Goal: Check status: Check status

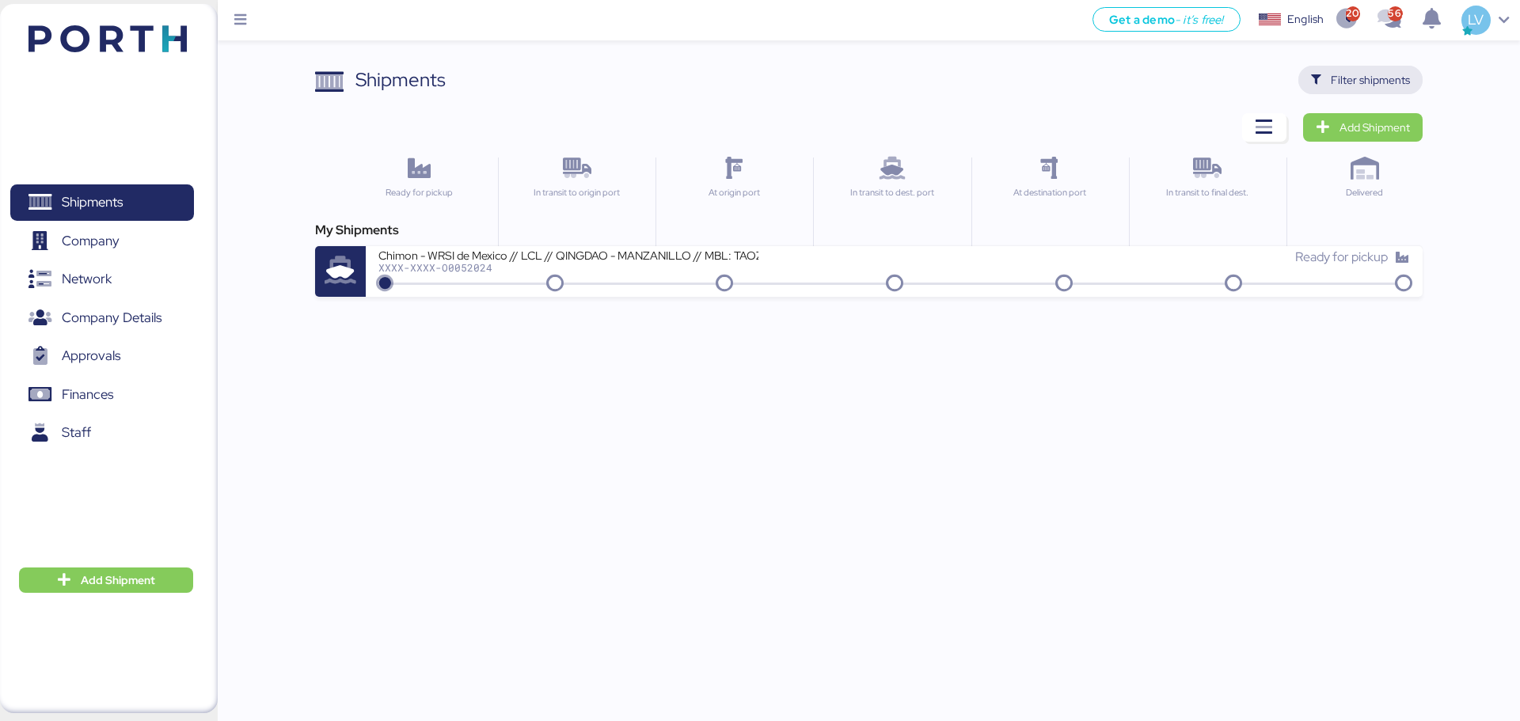
click at [383, 68] on span "Filter shipments" at bounding box center [1370, 79] width 79 height 19
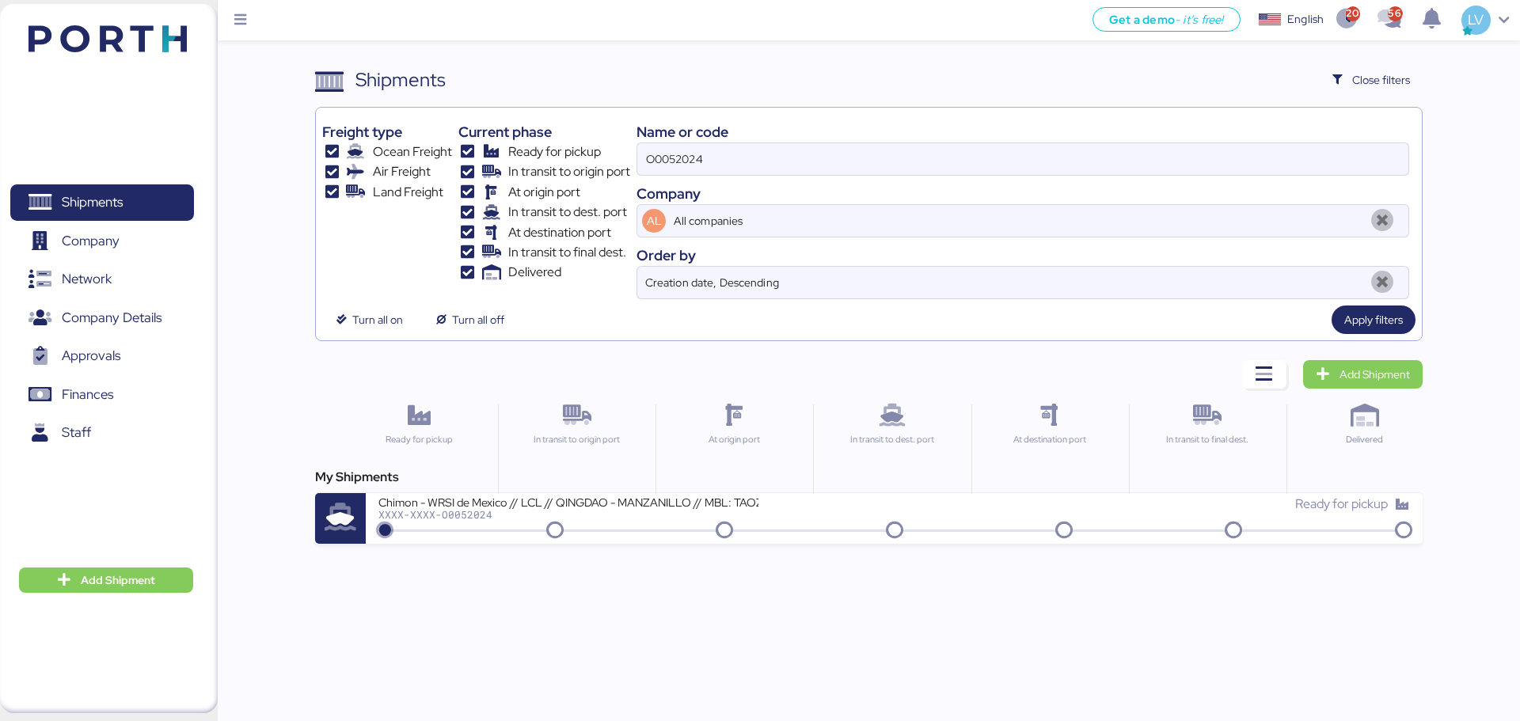
click at [383, 68] on div "O0052024" at bounding box center [1022, 158] width 773 height 33
click at [383, 68] on input "O0052024" at bounding box center [1022, 159] width 771 height 32
click at [383, 68] on div "O0052024" at bounding box center [1022, 158] width 773 height 33
click at [383, 68] on input "O0052024" at bounding box center [1022, 159] width 771 height 32
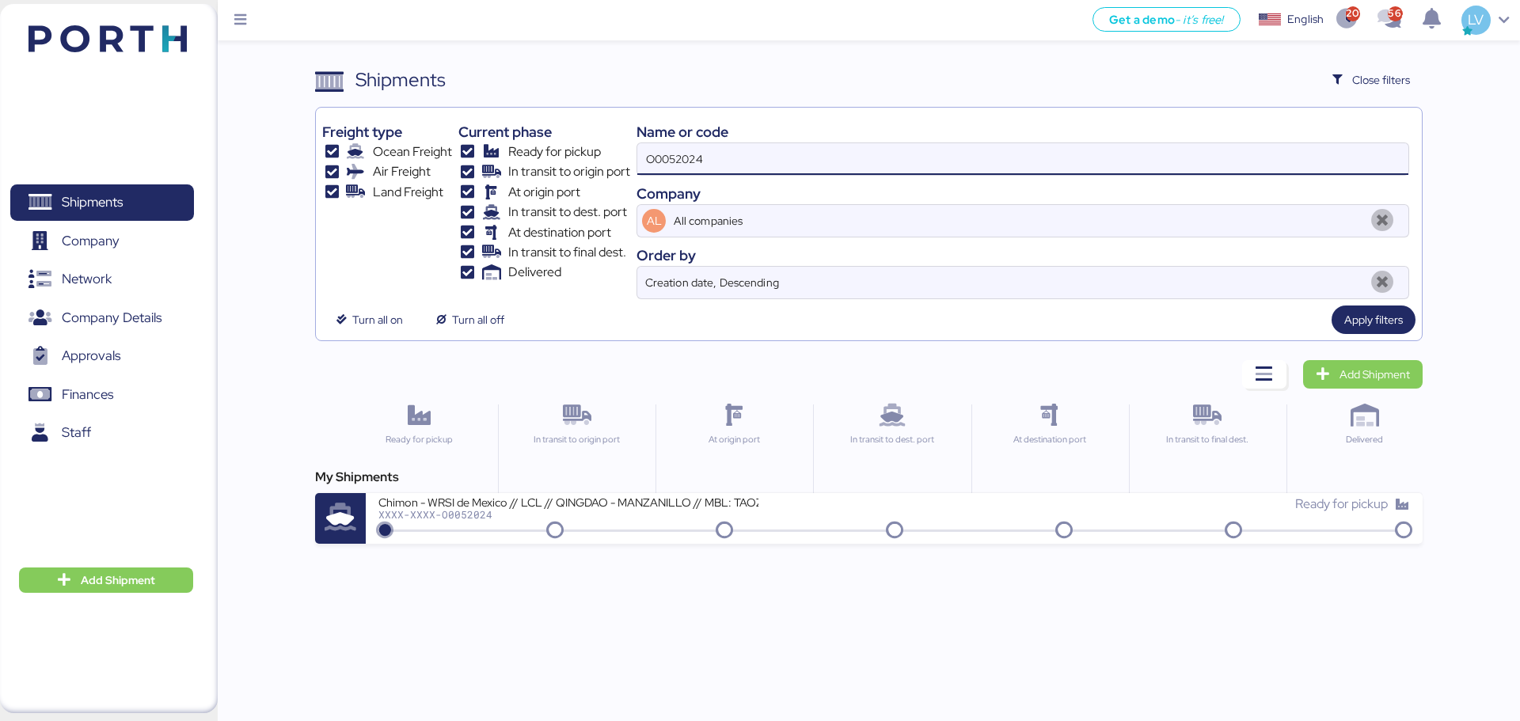
click at [383, 68] on input "O0052024" at bounding box center [1022, 159] width 771 height 32
paste input "CNICB25006730"
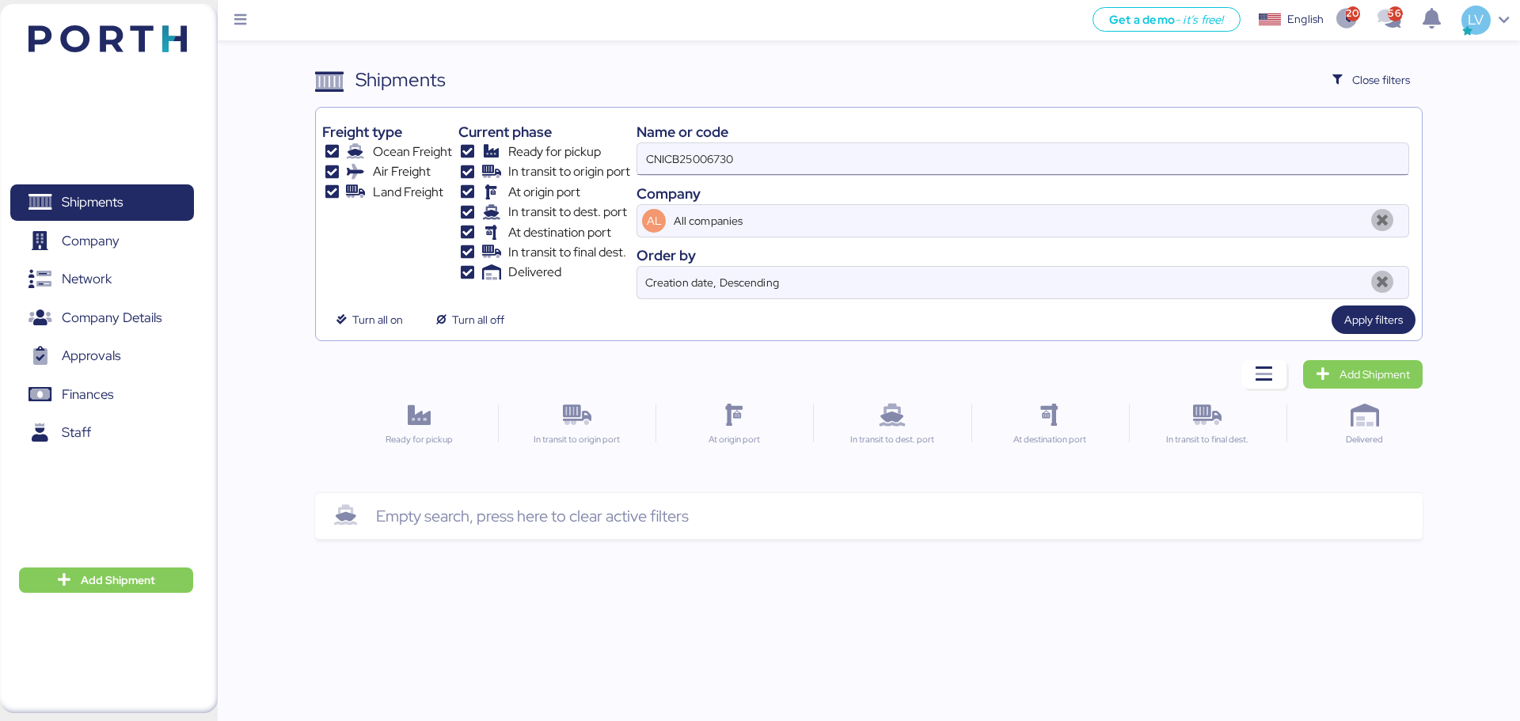
click at [383, 68] on input "CNICB25006730" at bounding box center [1022, 159] width 771 height 32
paste input "O0050763 -GP"
type input "O0050763"
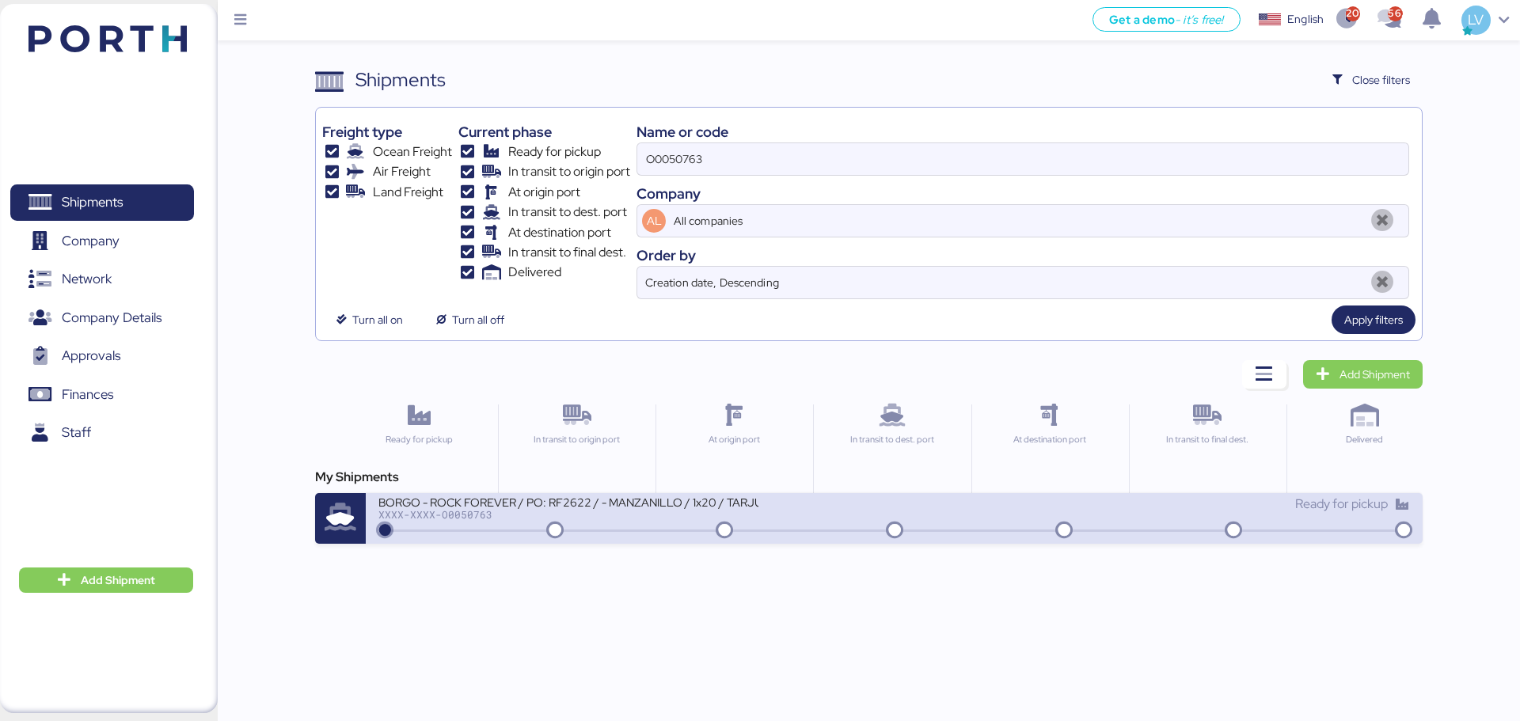
click at [383, 68] on div "BORGO - ROCK FOREVER / PO: RF2622 / - MANZANILLO / 1x20 / TARJUN XXXX-XXXX-O005…" at bounding box center [635, 512] width 515 height 34
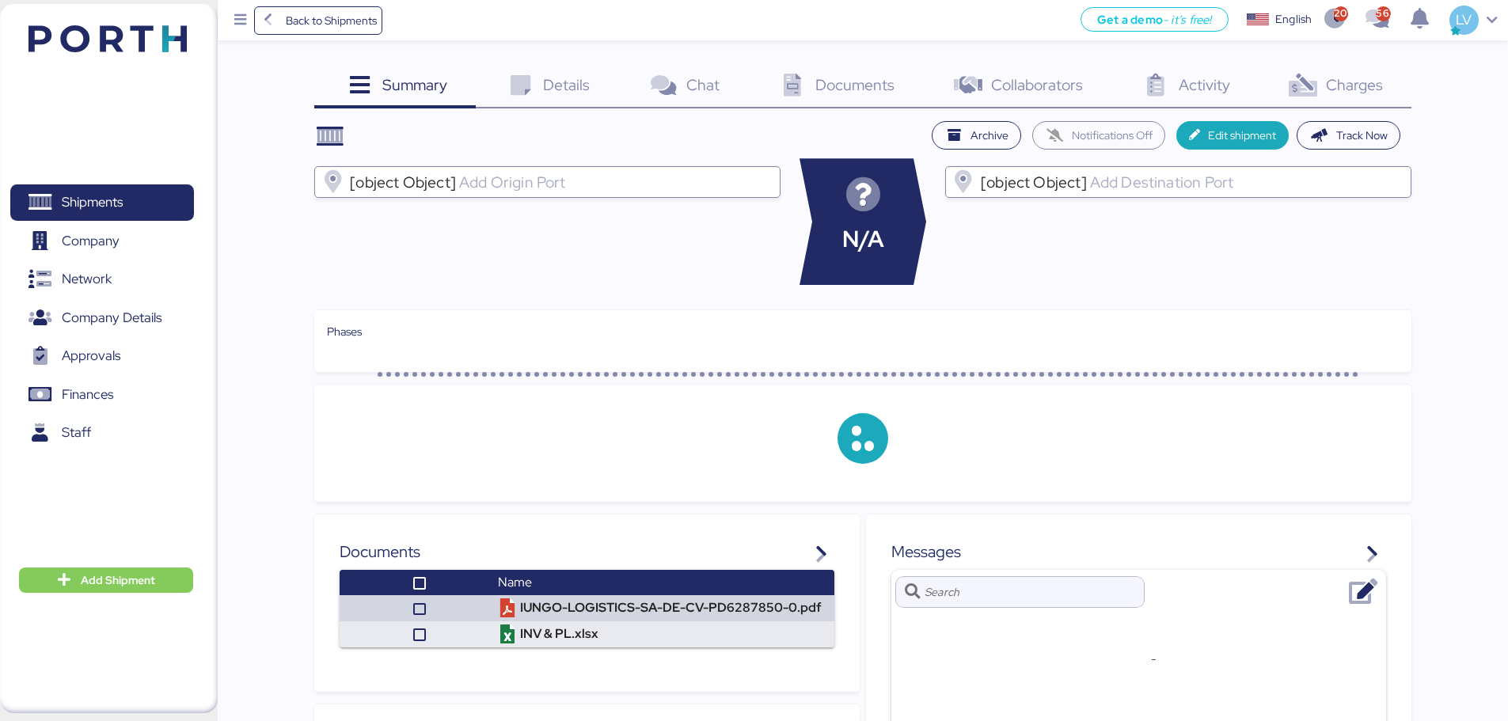
click at [383, 55] on div "Summary 0 Details 0 Chat 0 Documents 0 Collaborators 0 Activity 0 Charges 0 Arc…" at bounding box center [754, 514] width 1508 height 1028
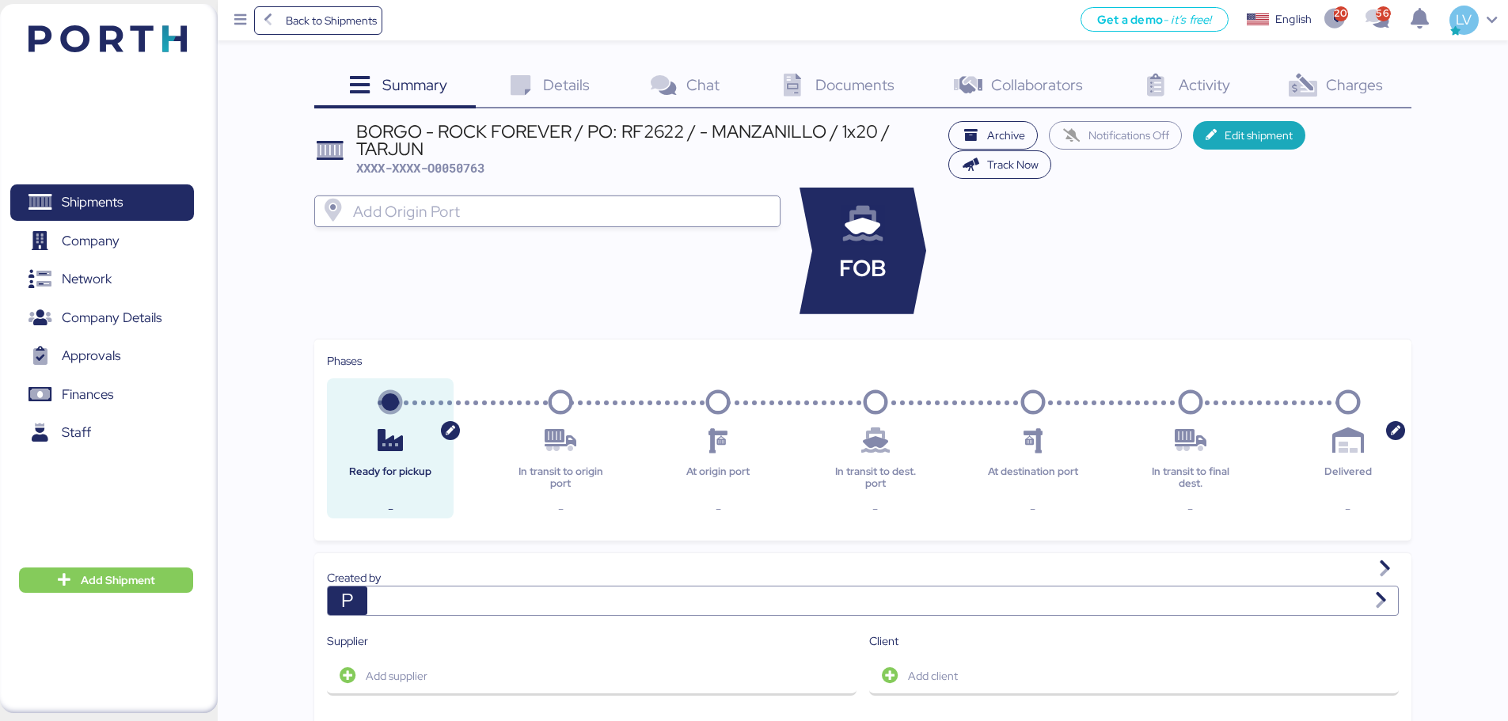
click at [383, 68] on span "Charges" at bounding box center [1354, 84] width 57 height 21
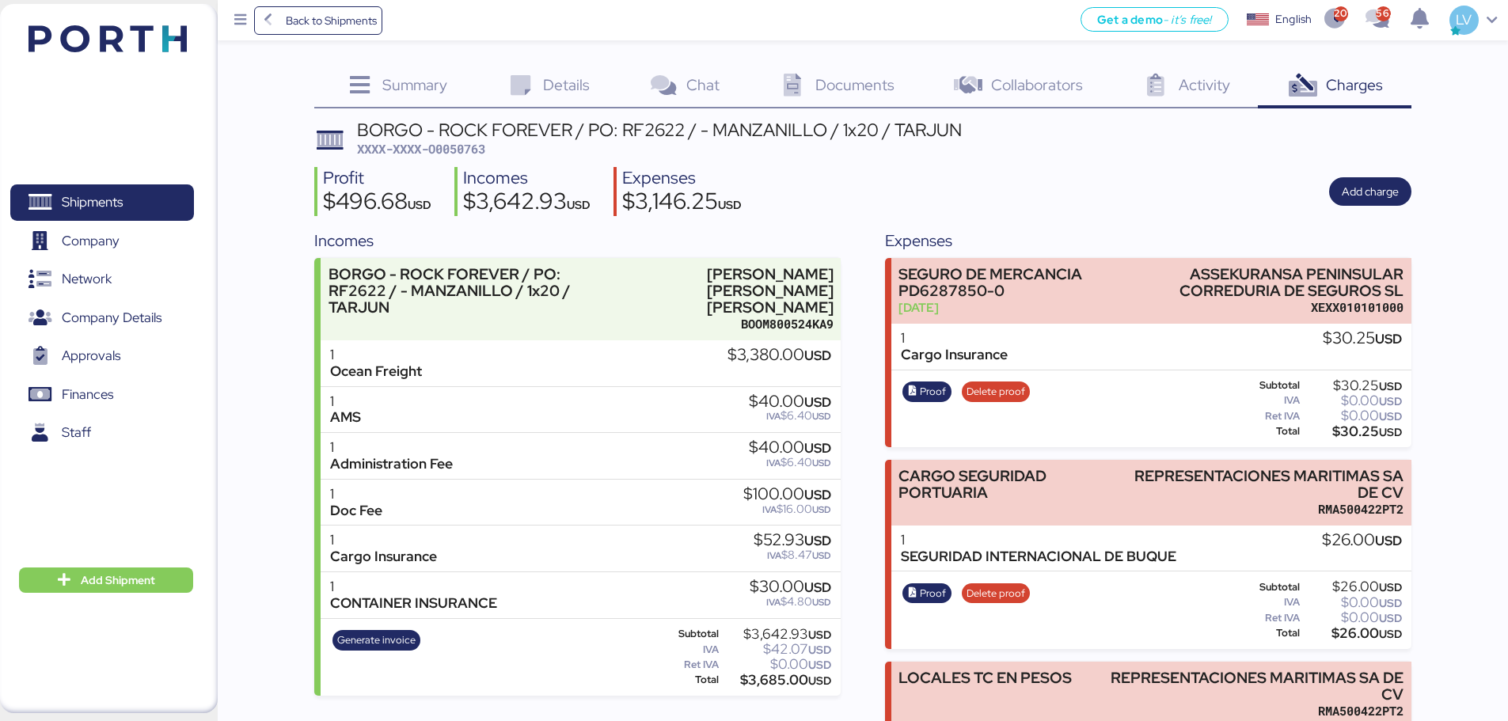
click at [383, 68] on div "Documents 0" at bounding box center [834, 87] width 175 height 43
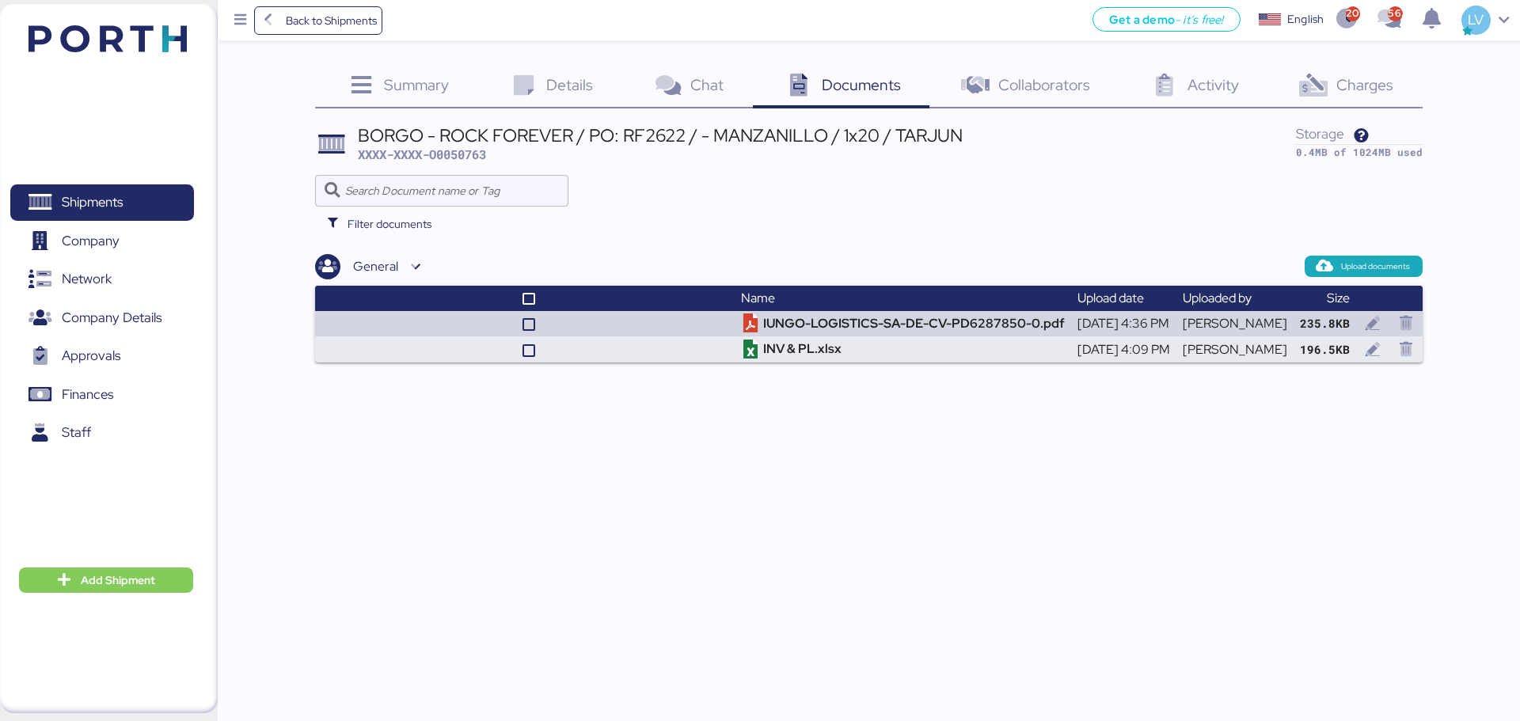
click at [383, 68] on div "Charges 0" at bounding box center [1344, 87] width 154 height 43
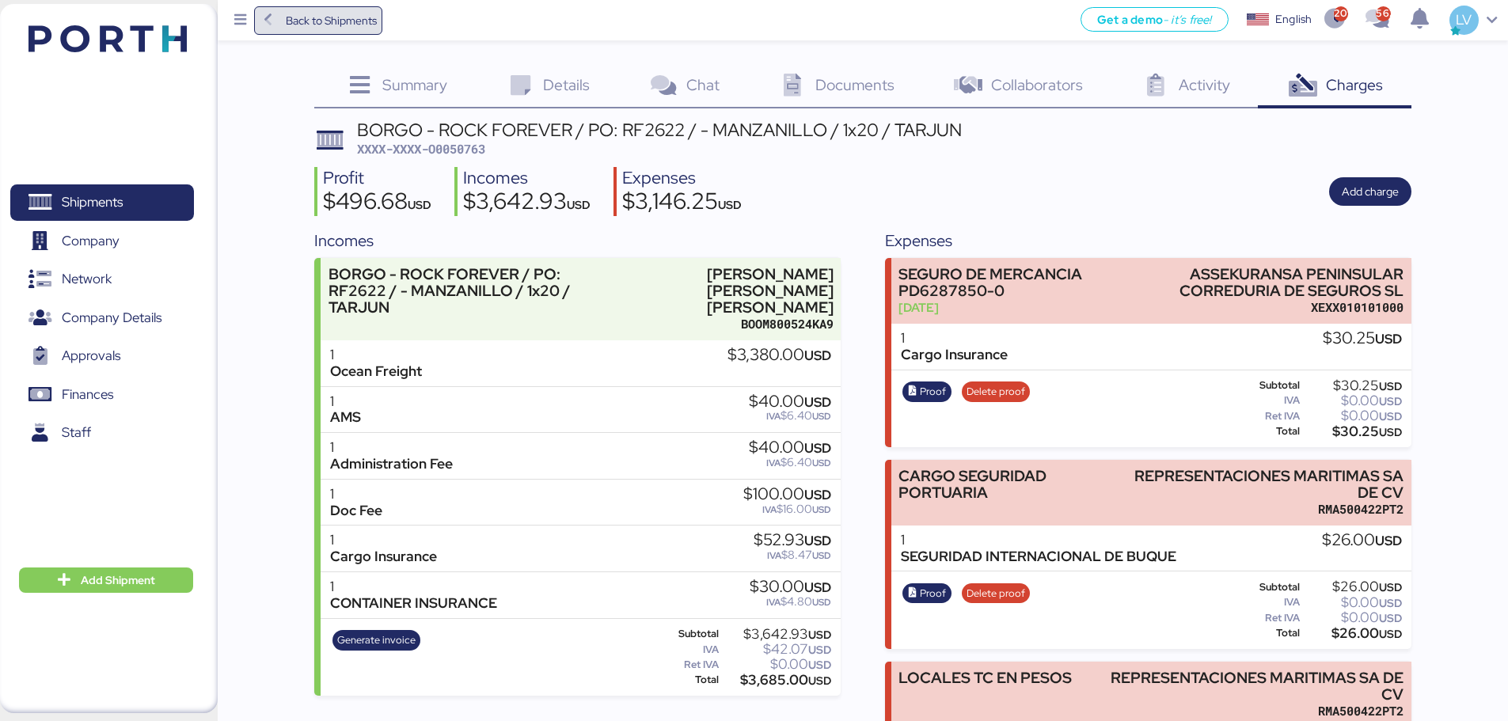
click at [339, 29] on span "Back to Shipments" at bounding box center [331, 20] width 91 height 19
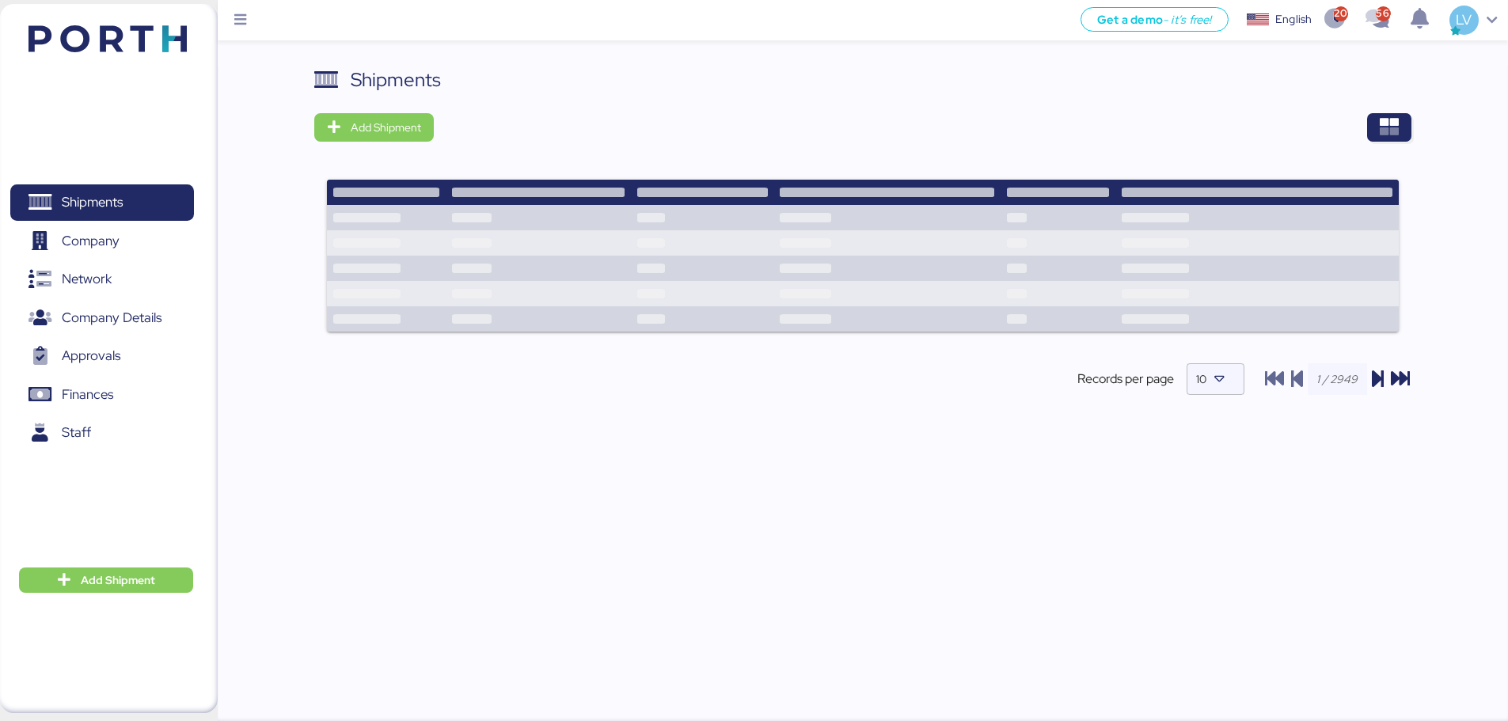
click at [383, 68] on div "Shipments Add Shipment Records per page 10" at bounding box center [862, 244] width 1097 height 356
click at [383, 68] on icon "button" at bounding box center [1389, 127] width 19 height 19
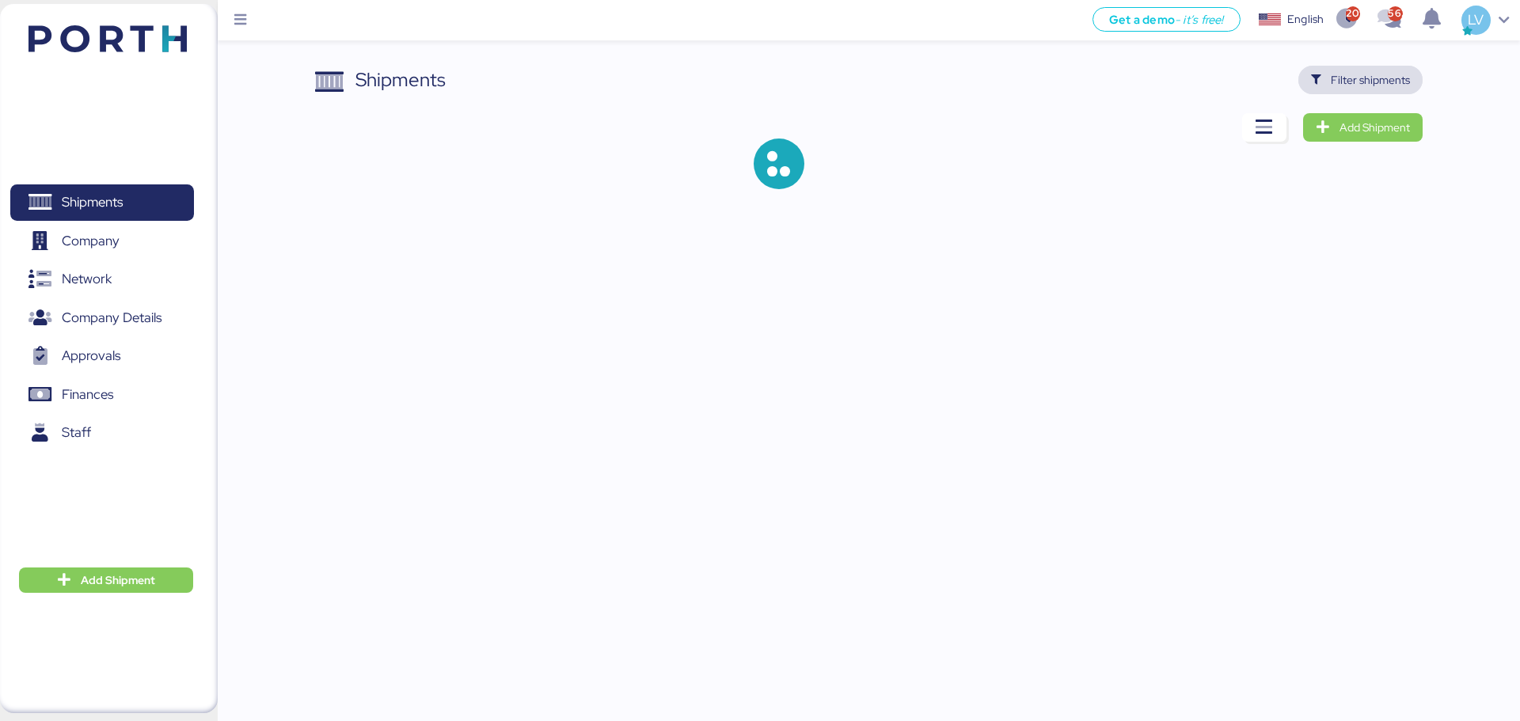
click at [383, 68] on span "Filter shipments" at bounding box center [1370, 79] width 79 height 19
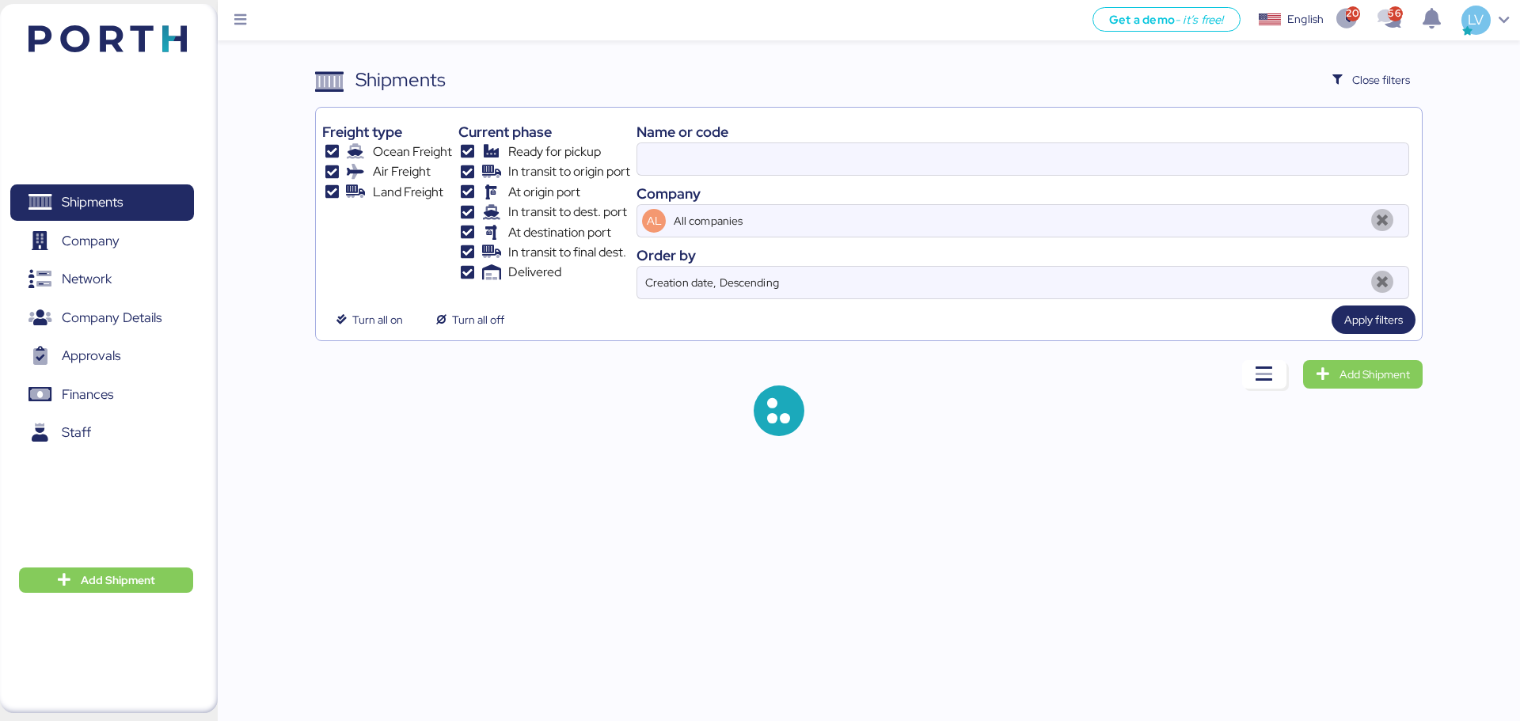
click at [383, 68] on div "Name or code Company AL All companies Order by Creation date, Descending" at bounding box center [1022, 206] width 773 height 185
click at [383, 68] on input at bounding box center [1022, 159] width 771 height 32
paste input "CNICB25006730"
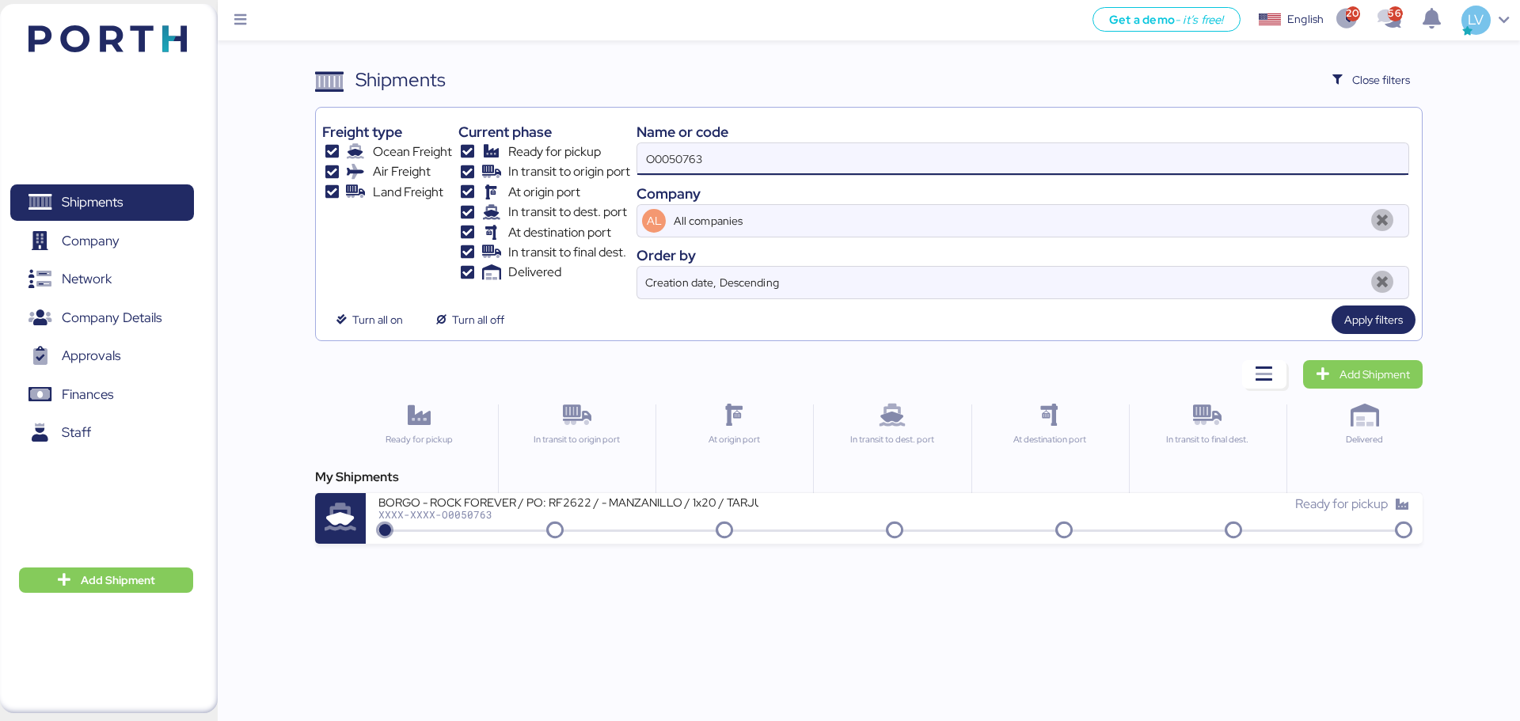
click at [383, 68] on input "O0050763" at bounding box center [1022, 159] width 771 height 32
paste input "CNICB25006730"
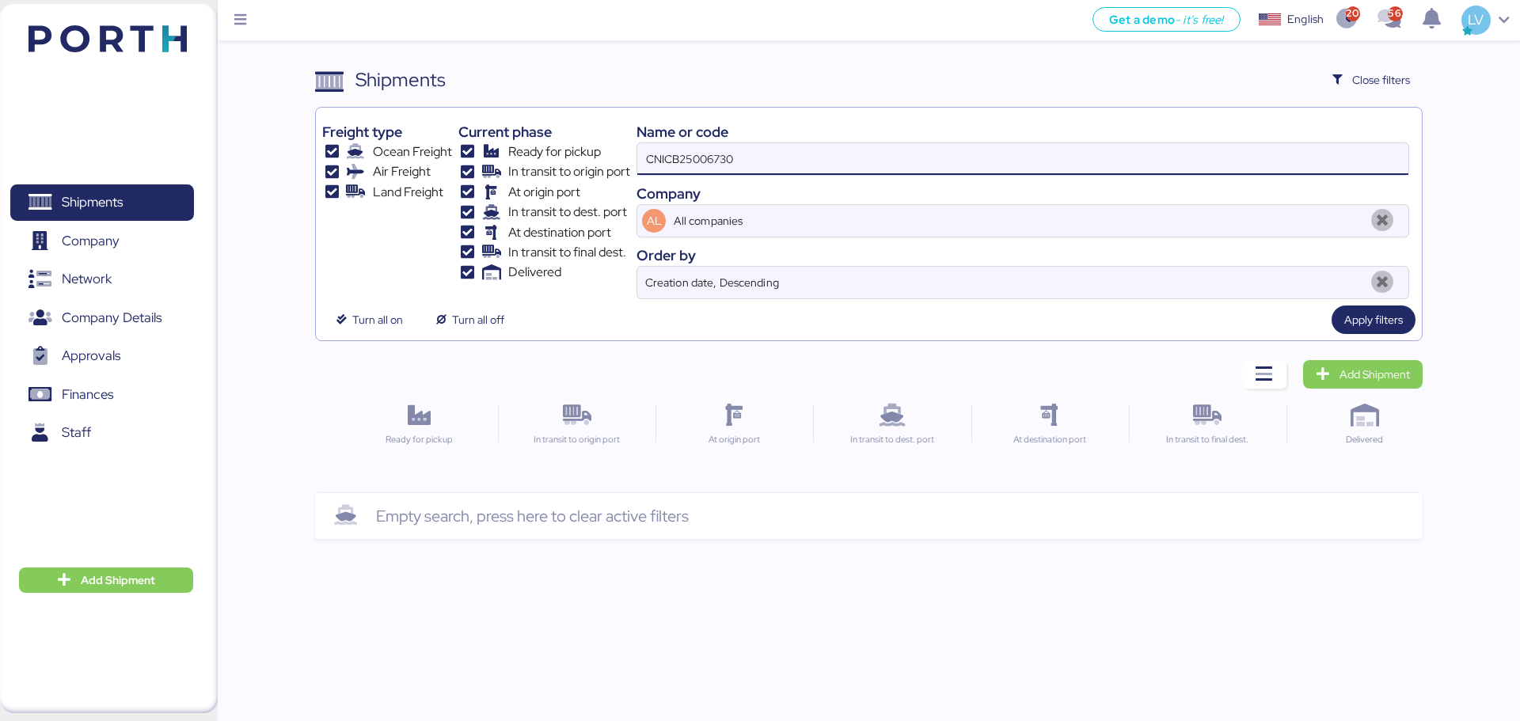
type input "CNICB25006730"
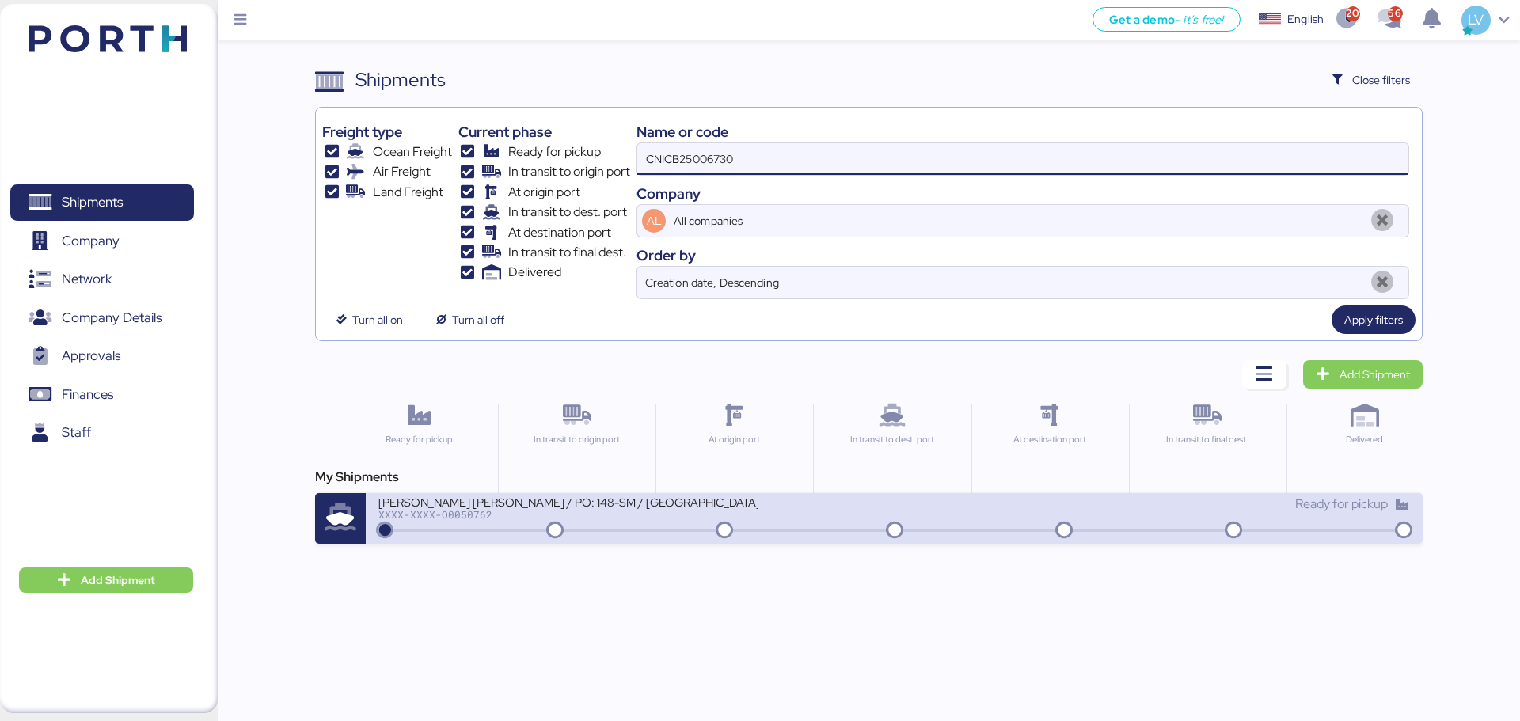
click at [383, 68] on div "[PERSON_NAME] [PERSON_NAME] / PO: 148-SM / [GEOGRAPHIC_DATA]- [GEOGRAPHIC_DATA]…" at bounding box center [635, 512] width 515 height 34
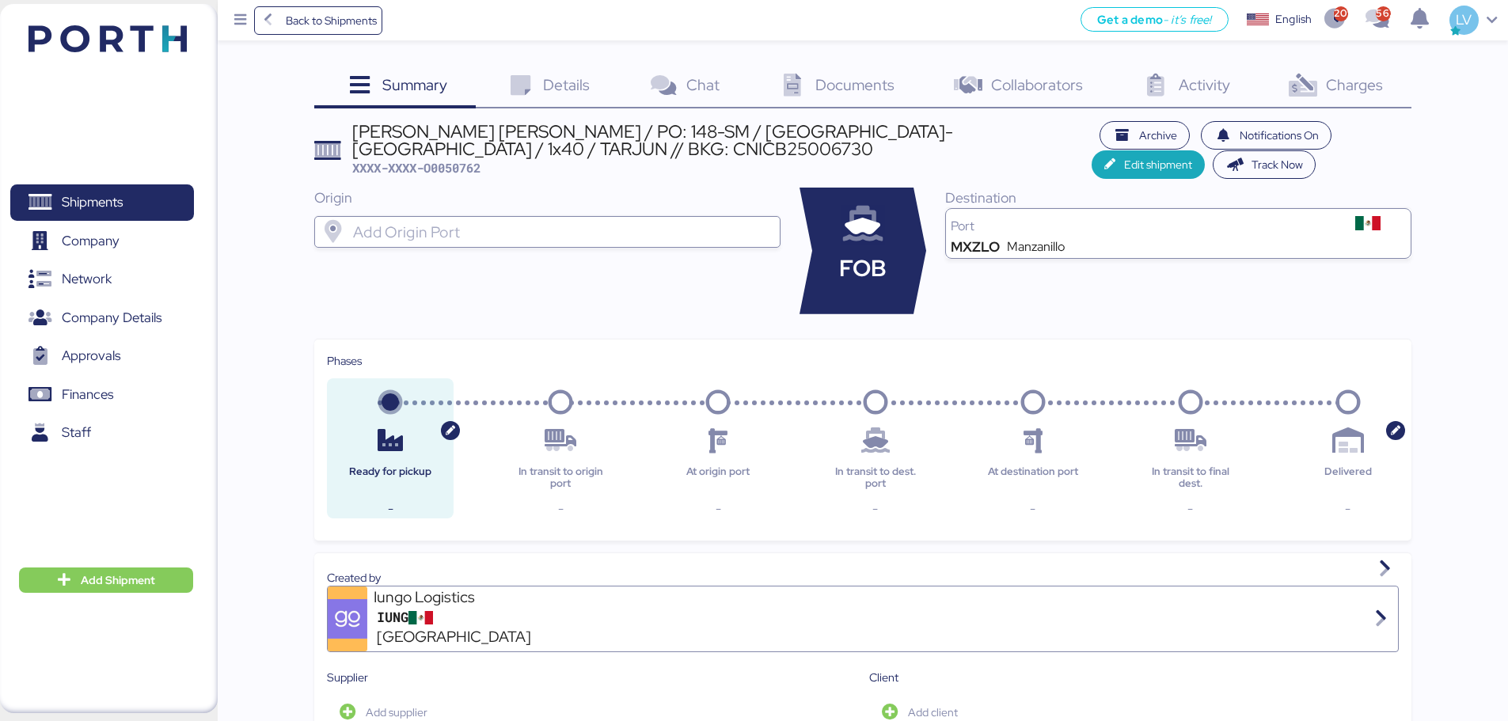
click at [383, 68] on icon at bounding box center [1303, 85] width 34 height 23
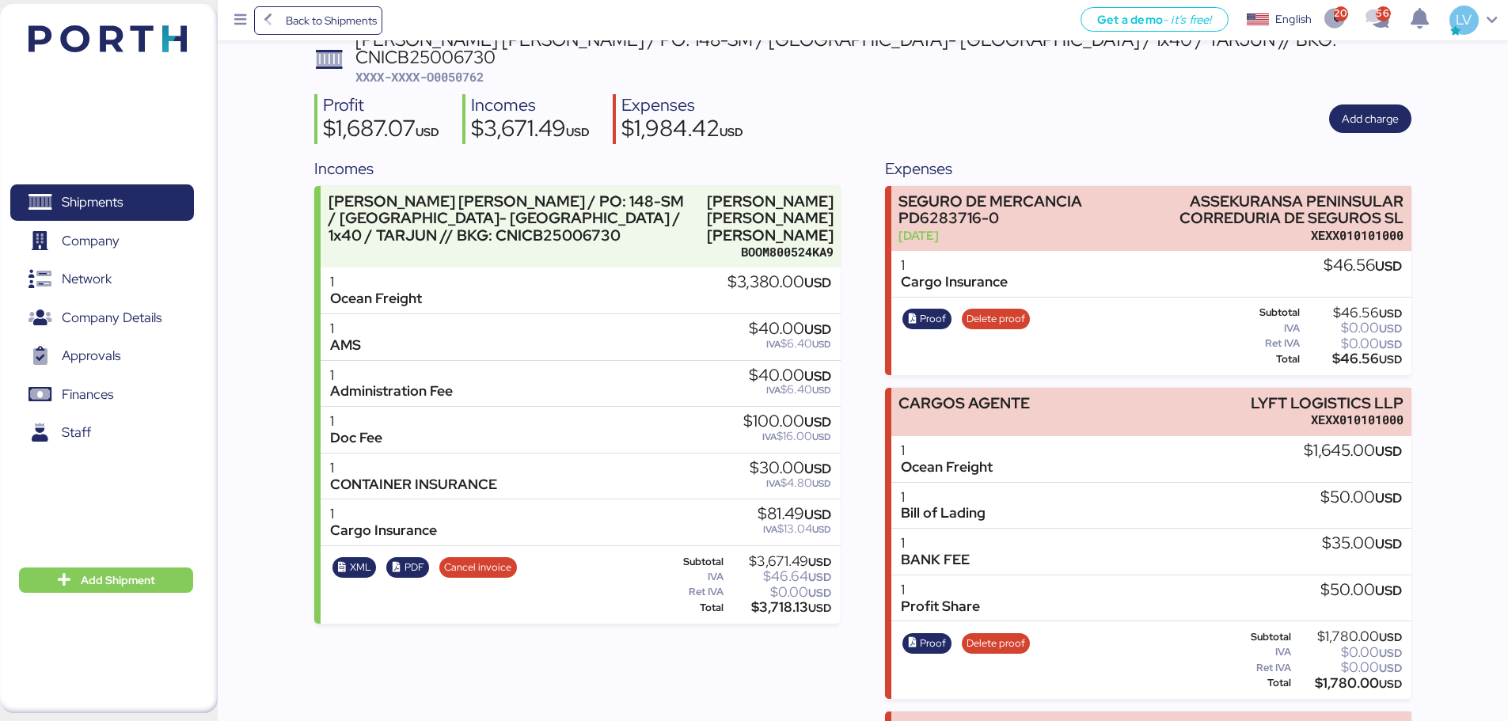
scroll to position [81, 0]
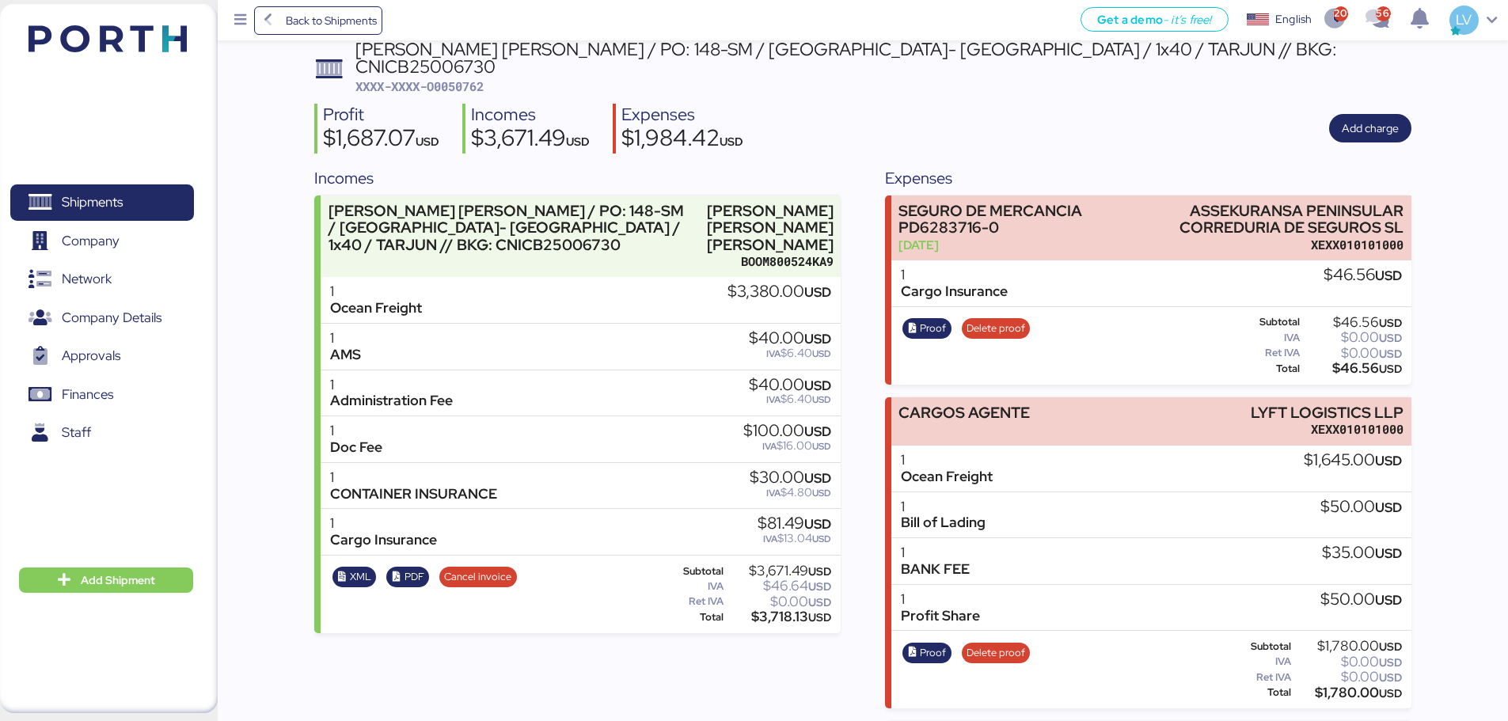
click at [383, 68] on span "XXXX-XXXX-O0050762" at bounding box center [419, 86] width 128 height 16
